Goal: Navigation & Orientation: Go to known website

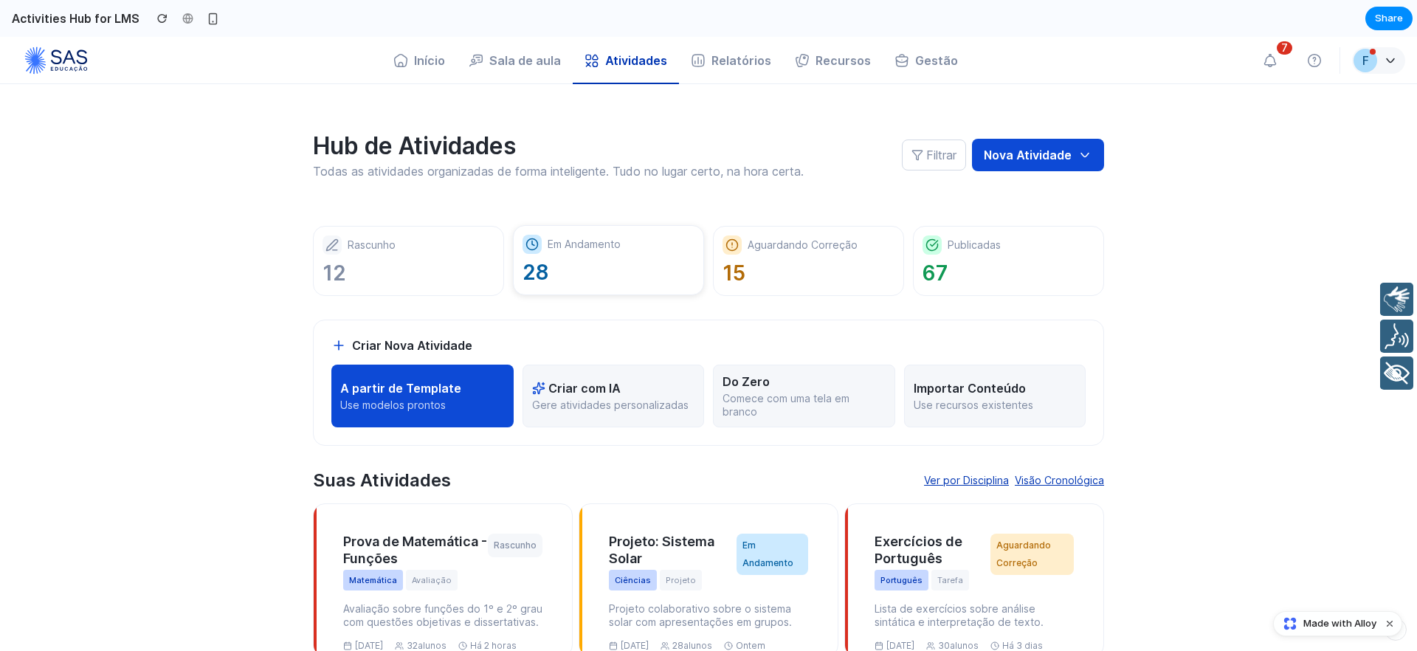
click at [623, 286] on div "Em Andamento 28" at bounding box center [608, 260] width 191 height 70
click at [799, 281] on p "15" at bounding box center [808, 273] width 172 height 26
click at [972, 279] on p "67" at bounding box center [1008, 273] width 172 height 26
click at [447, 235] on div "Rascunho" at bounding box center [408, 244] width 172 height 19
click at [1386, 58] on icon at bounding box center [1389, 60] width 7 height 4
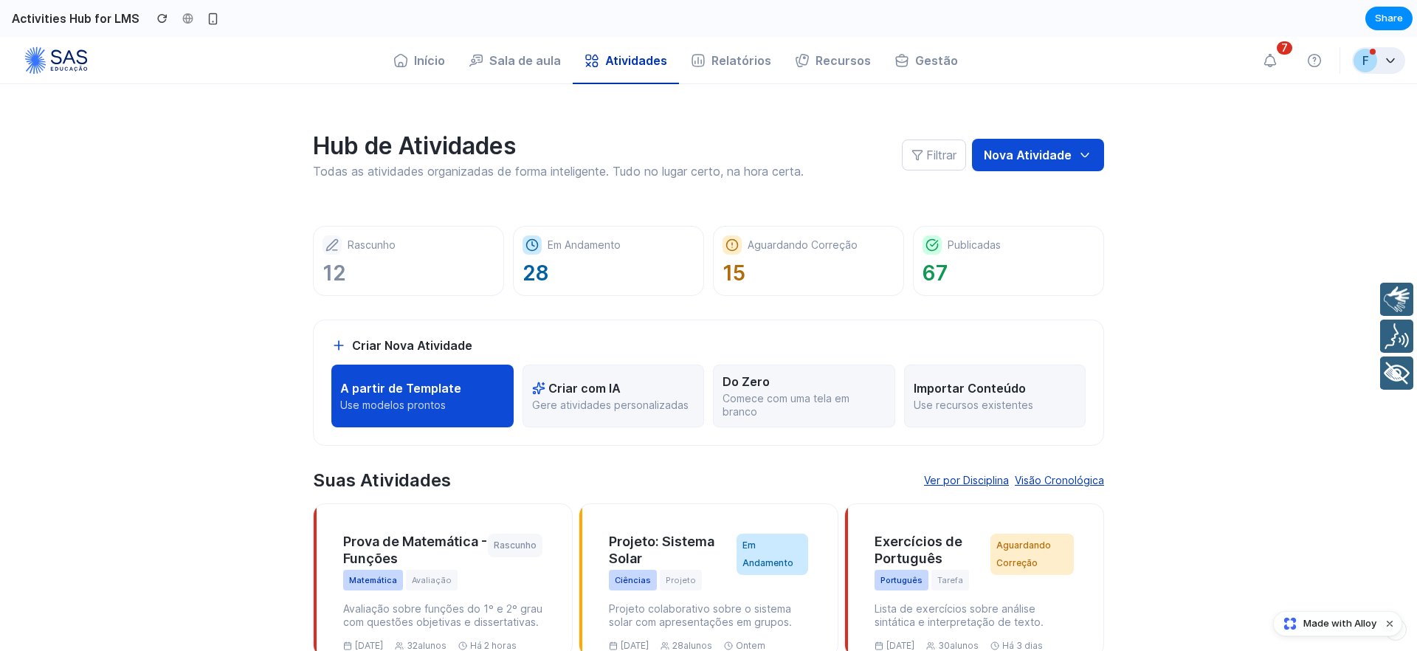
click at [1383, 55] on icon at bounding box center [1390, 60] width 15 height 15
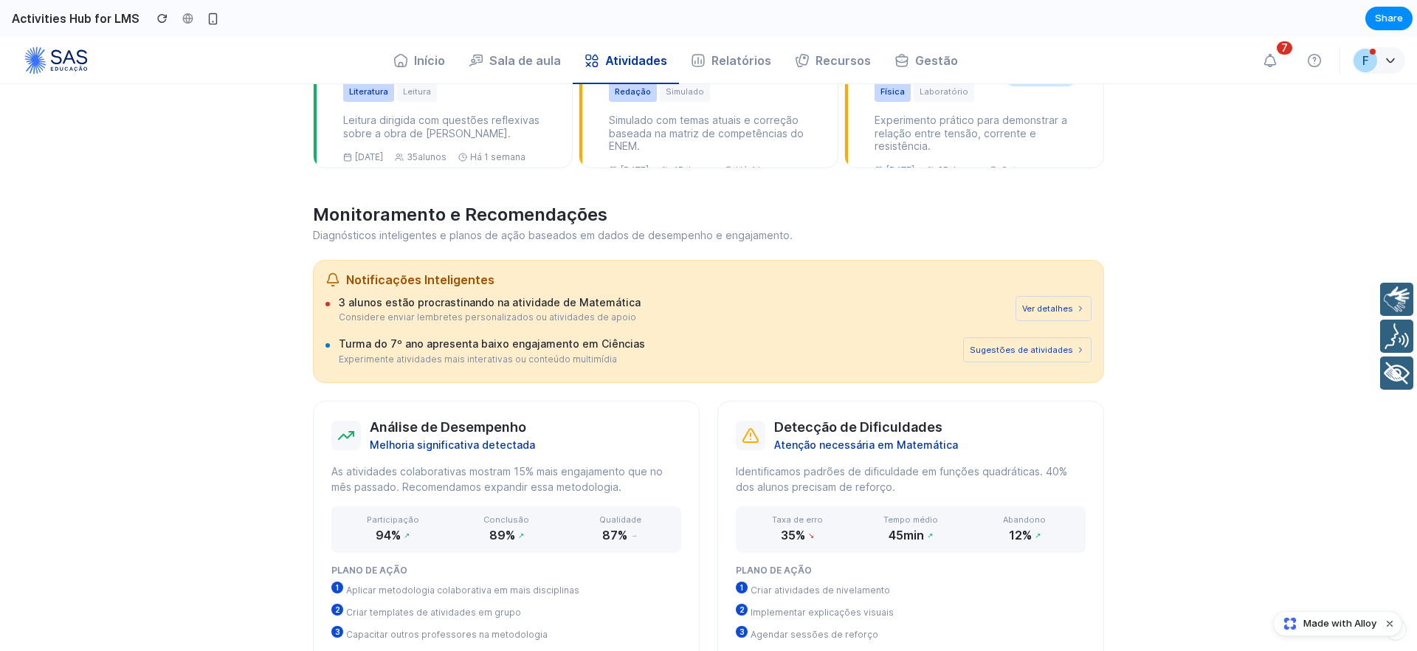
scroll to position [965, 0]
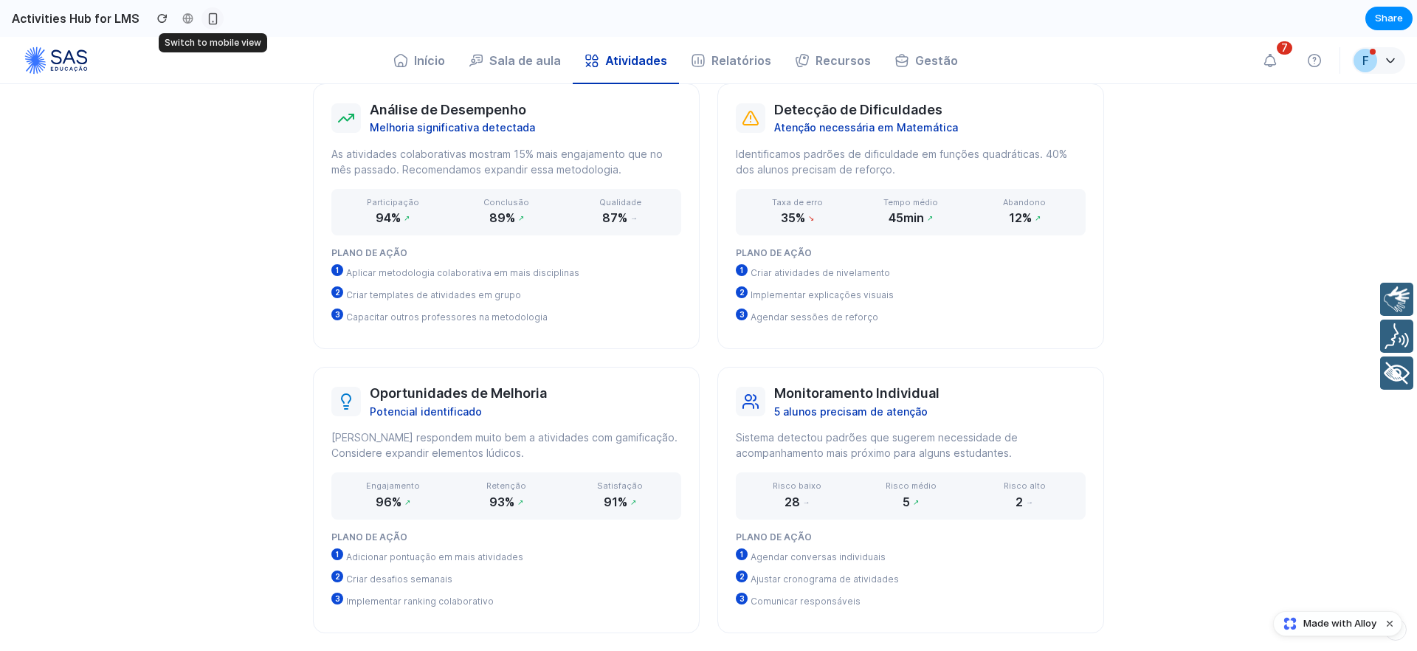
click at [212, 19] on div "button" at bounding box center [213, 19] width 13 height 13
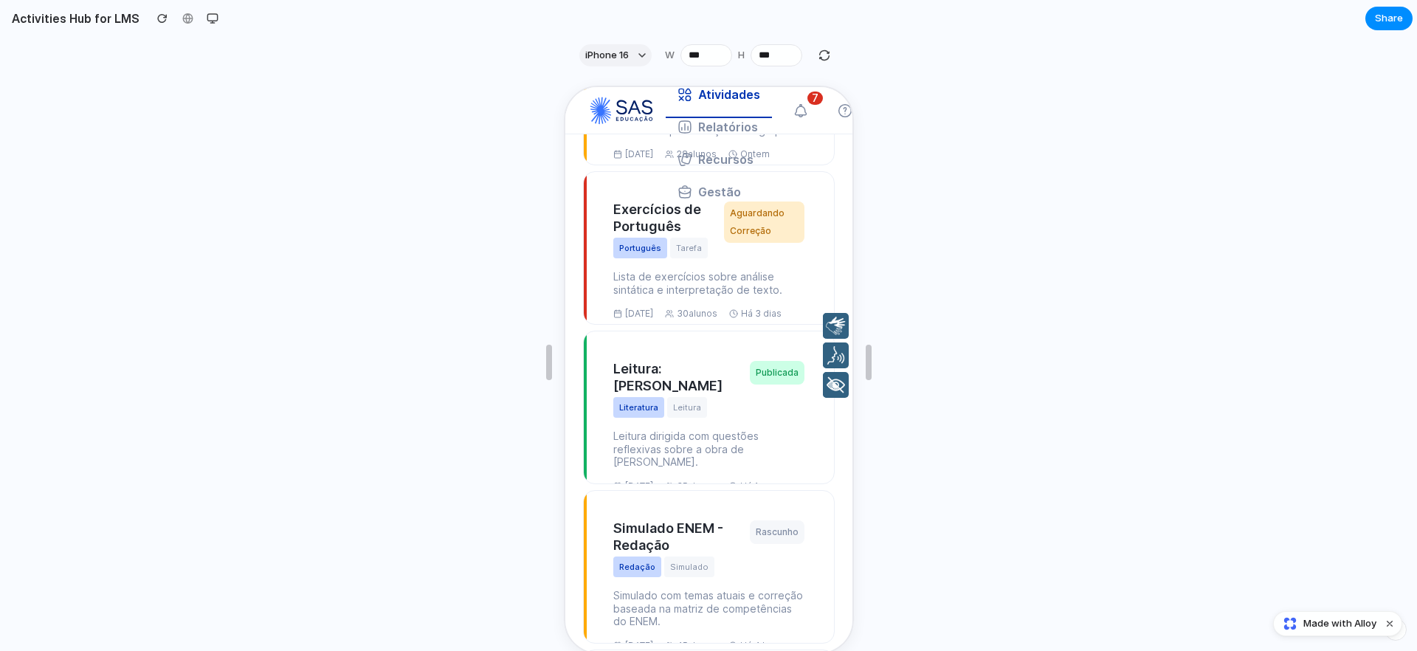
scroll to position [0, 0]
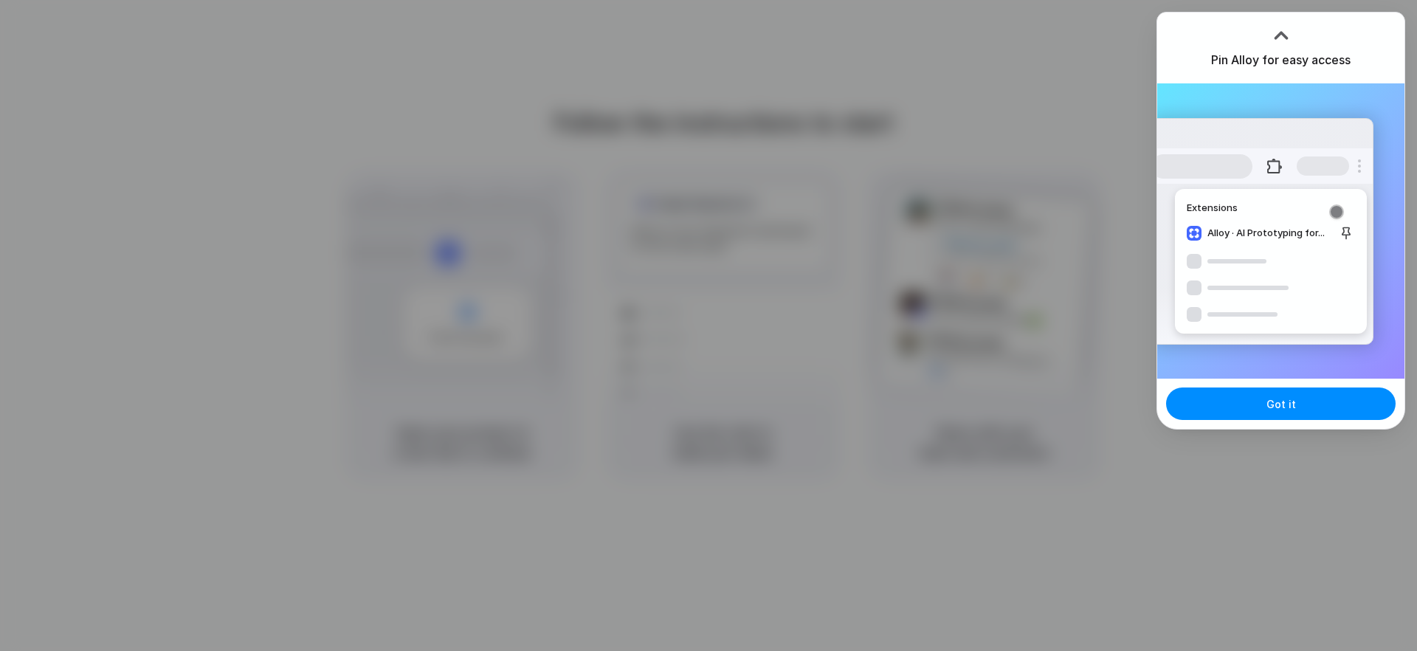
click at [1281, 30] on div at bounding box center [1281, 35] width 22 height 22
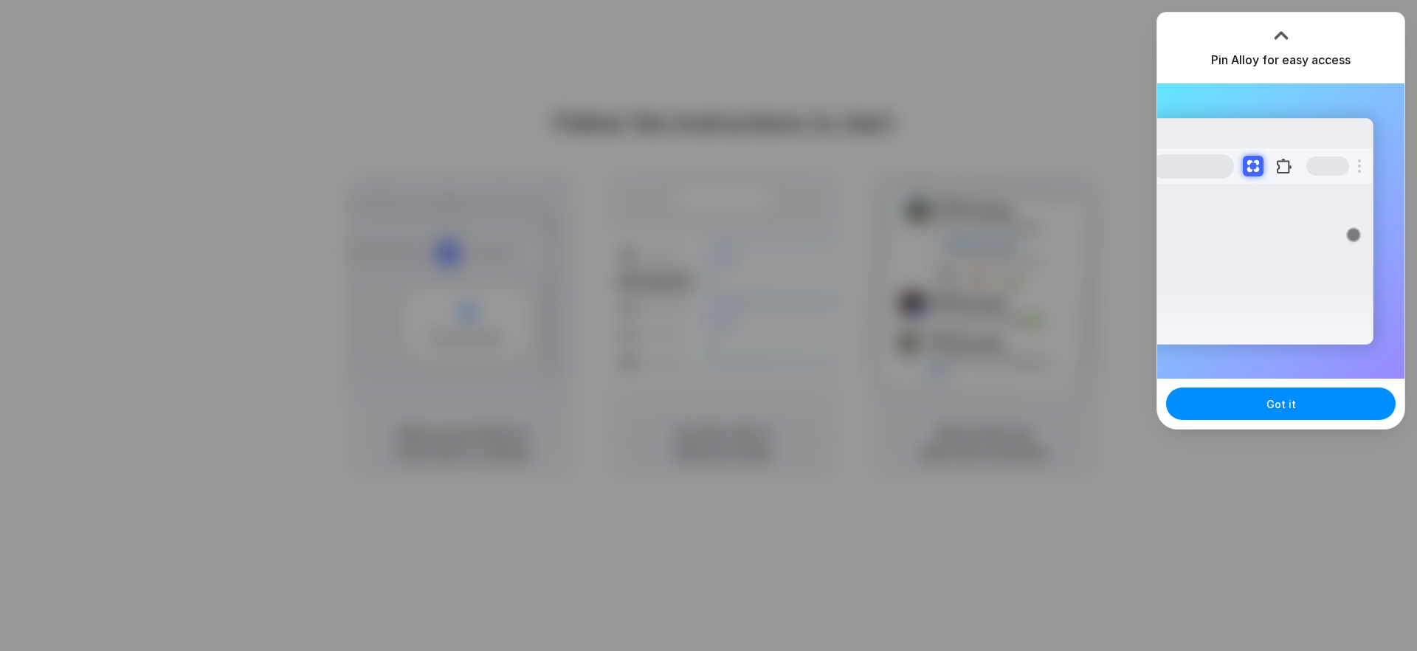
click at [1315, 24] on div "Pin Alloy for easy access" at bounding box center [1280, 48] width 247 height 71
click at [1278, 43] on div at bounding box center [1281, 35] width 22 height 22
click at [1289, 27] on div at bounding box center [1281, 35] width 22 height 22
click at [1271, 67] on h3 "Pin Alloy for easy access" at bounding box center [1280, 60] width 139 height 18
click at [957, 89] on div at bounding box center [708, 325] width 1417 height 651
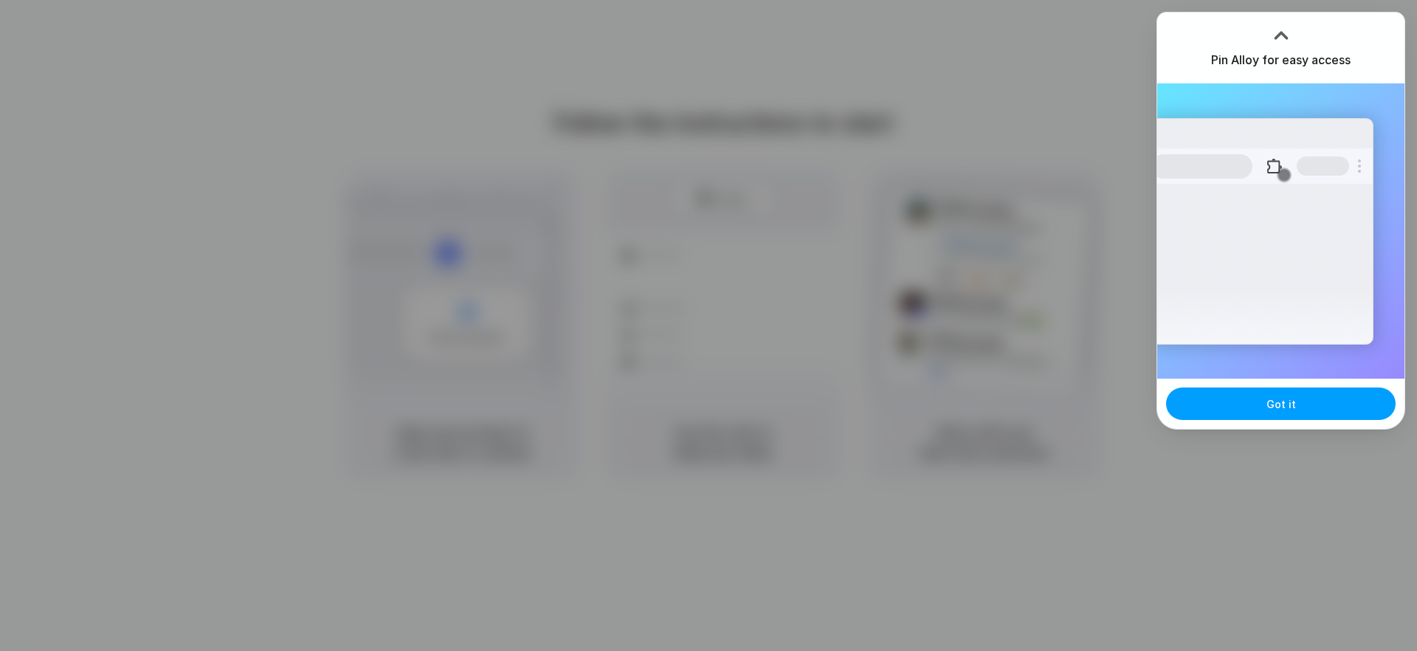
click at [1254, 418] on button "Got it" at bounding box center [1280, 403] width 229 height 32
